Goal: Transaction & Acquisition: Purchase product/service

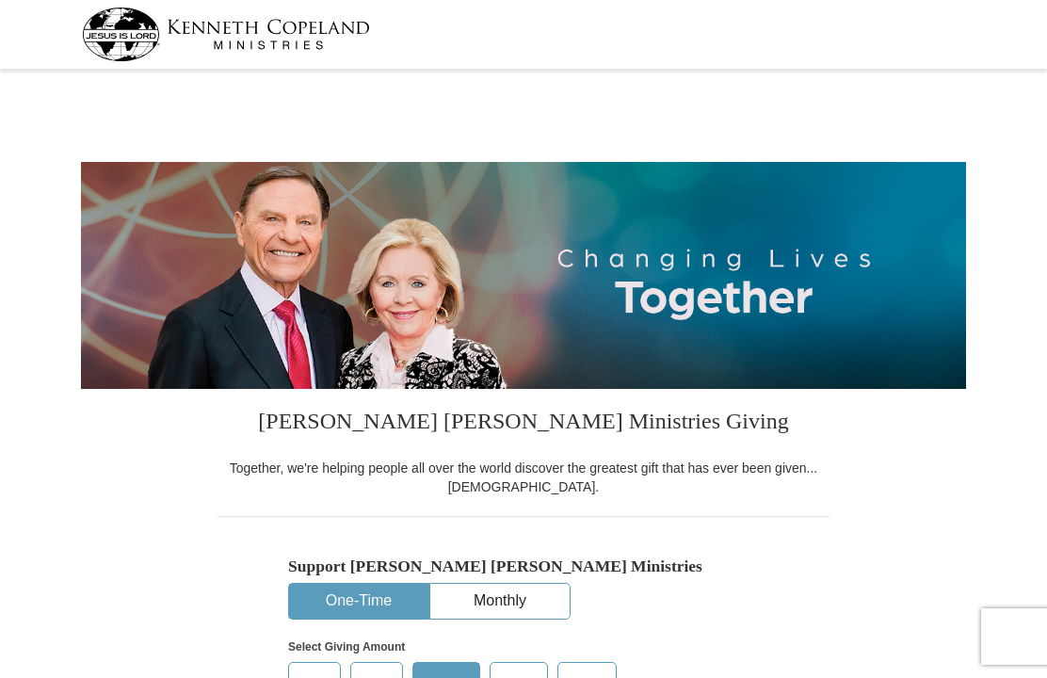
select select "CA"
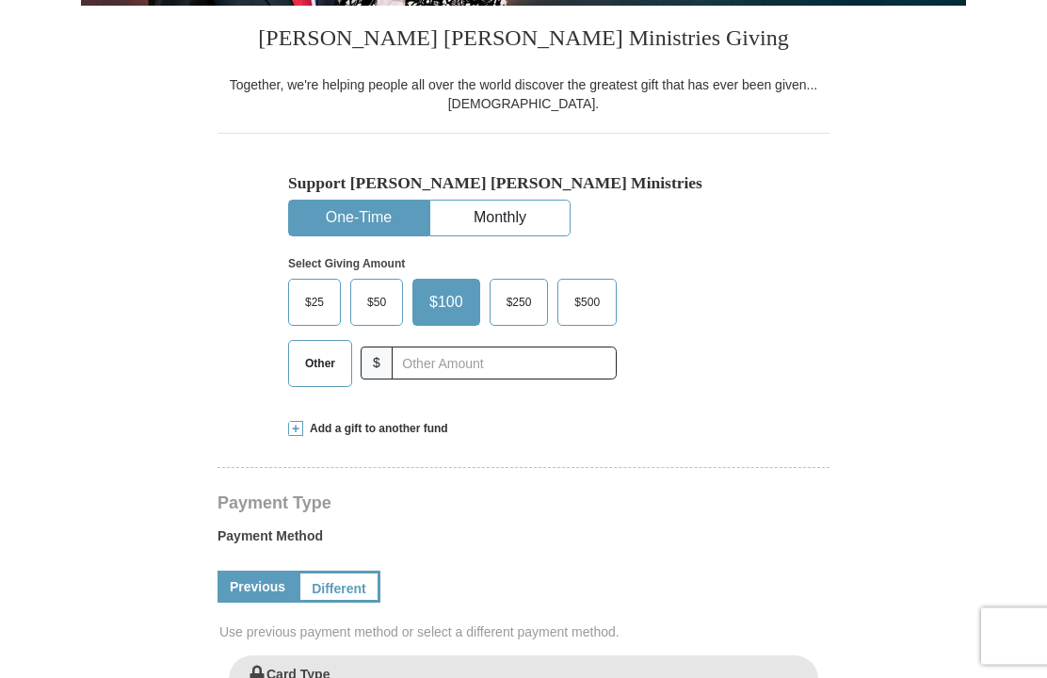
scroll to position [383, 0]
click at [307, 361] on span "Other" at bounding box center [320, 363] width 49 height 28
click at [0, 0] on input "Other" at bounding box center [0, 0] width 0 height 0
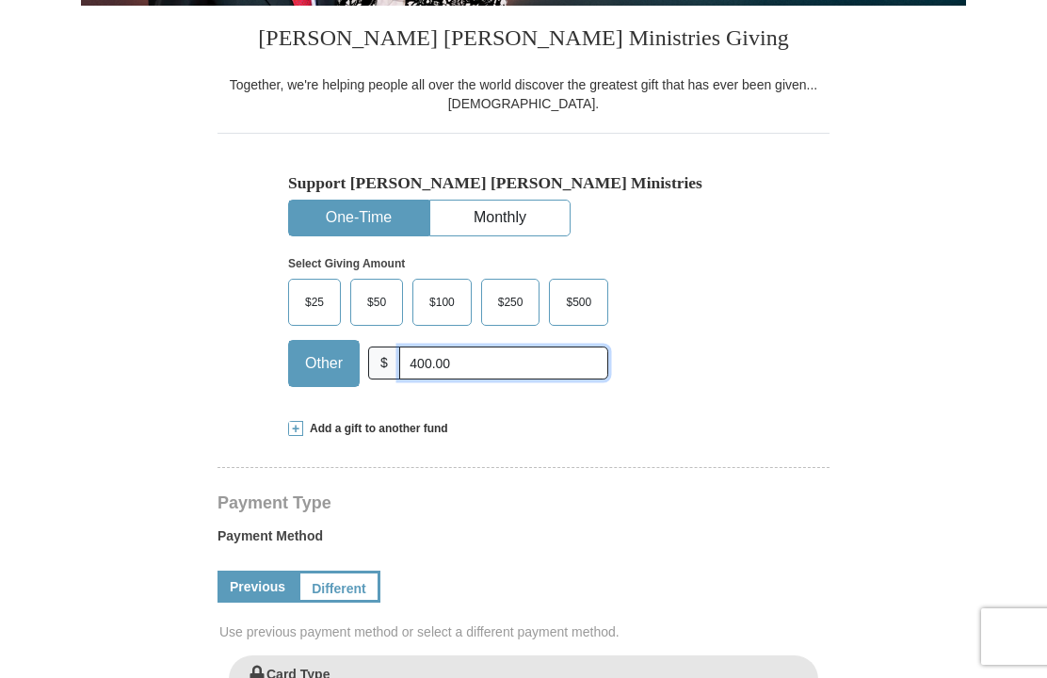
type input "400.00"
click at [308, 421] on span "Add a gift to another fund" at bounding box center [375, 429] width 145 height 16
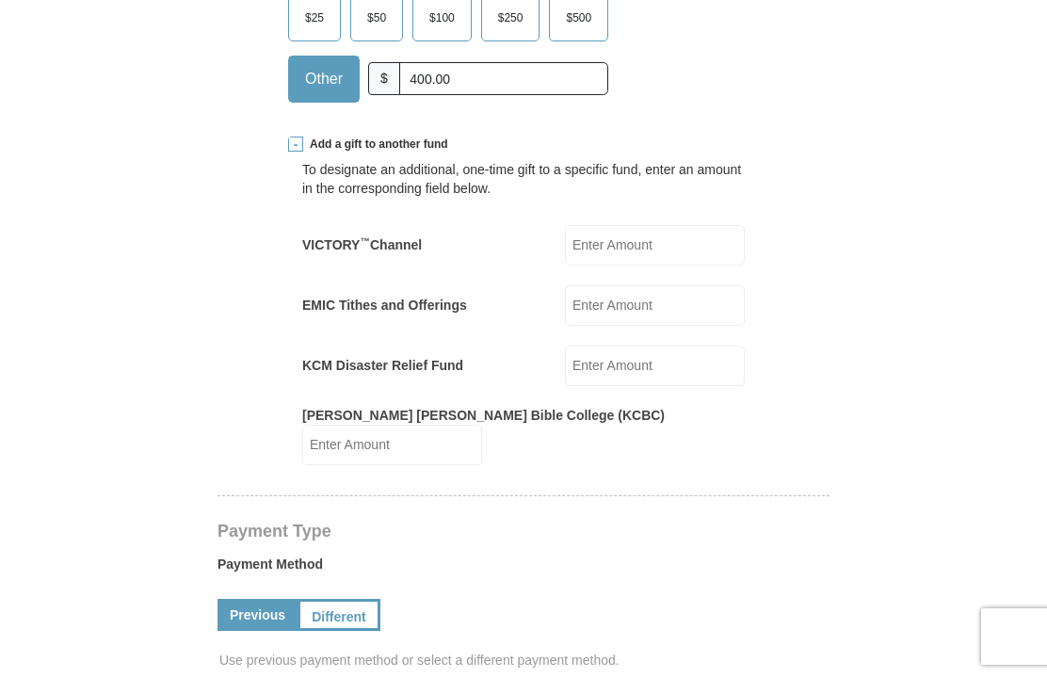
scroll to position [662, 0]
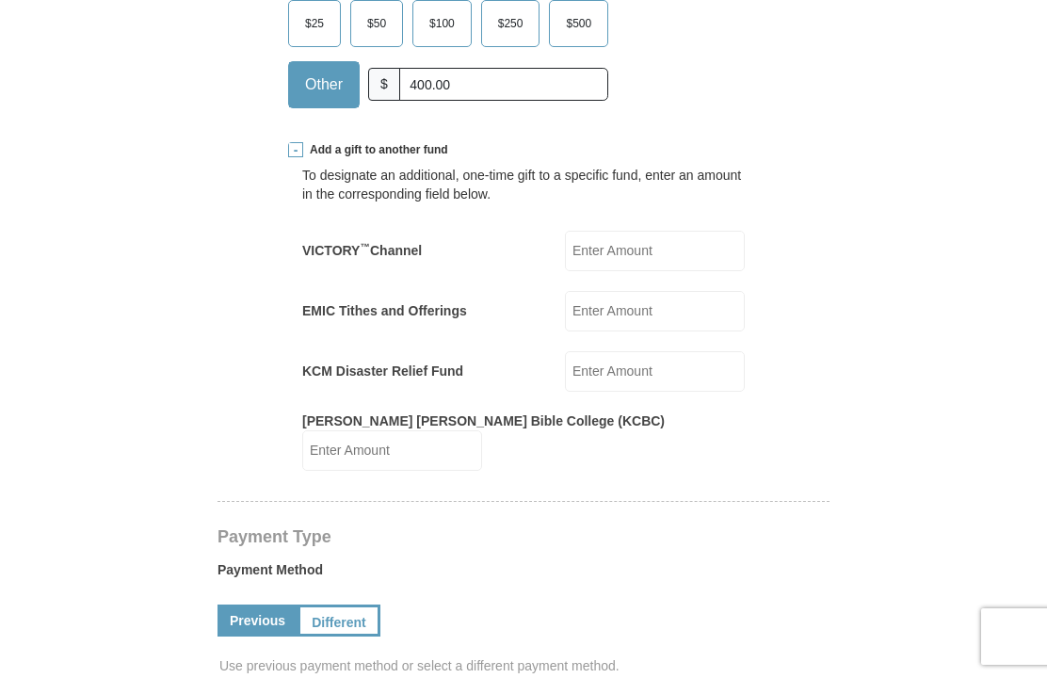
click at [644, 251] on input "VICTORY ™ Channel" at bounding box center [655, 251] width 180 height 41
type input "1000.00"
click at [907, 451] on form "Kenneth Copeland Ministries Giving Together, we're helping people all over the …" at bounding box center [523, 575] width 885 height 2324
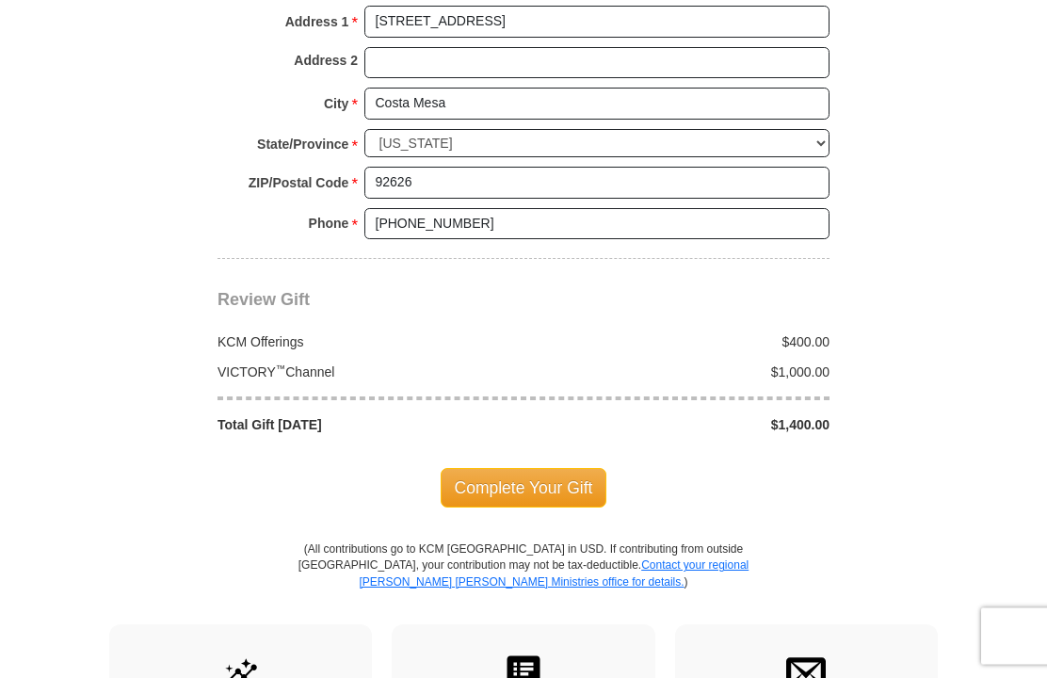
scroll to position [1788, 0]
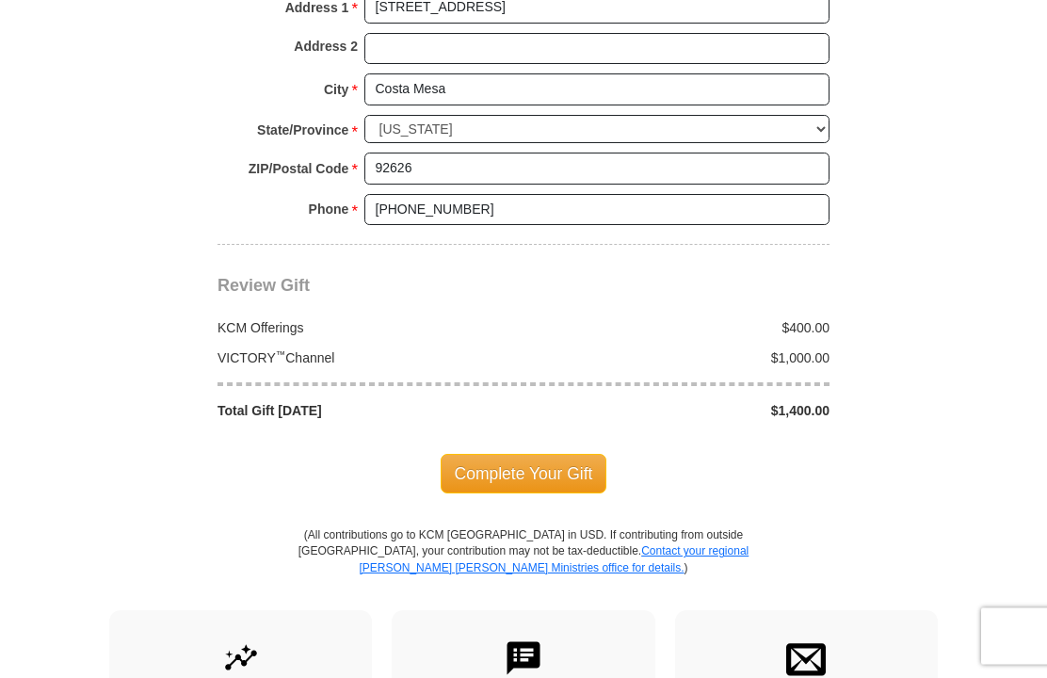
click at [578, 455] on span "Complete Your Gift" at bounding box center [524, 475] width 167 height 40
